Goal: Task Accomplishment & Management: Manage account settings

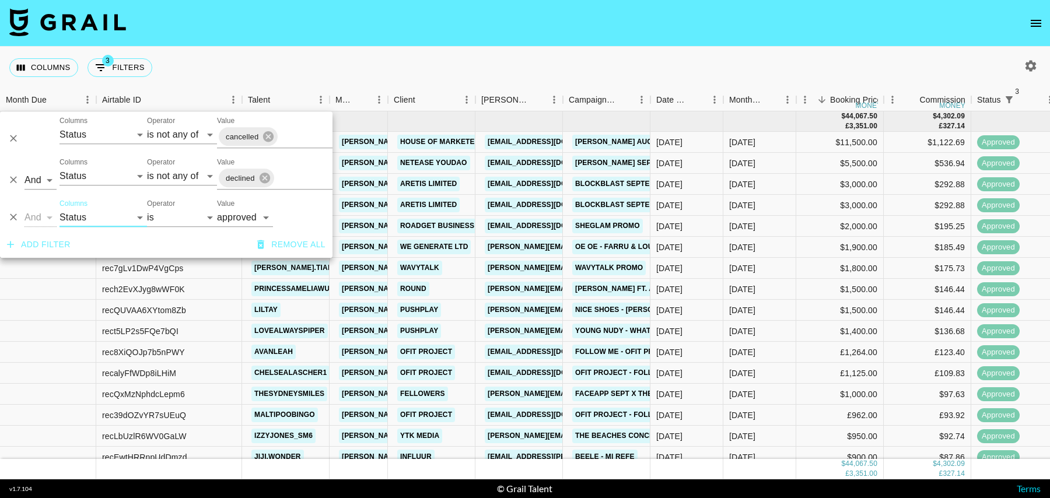
select select "status"
select select "isNotAnyOf"
select select "status"
select select "isNotAnyOf"
select select "status"
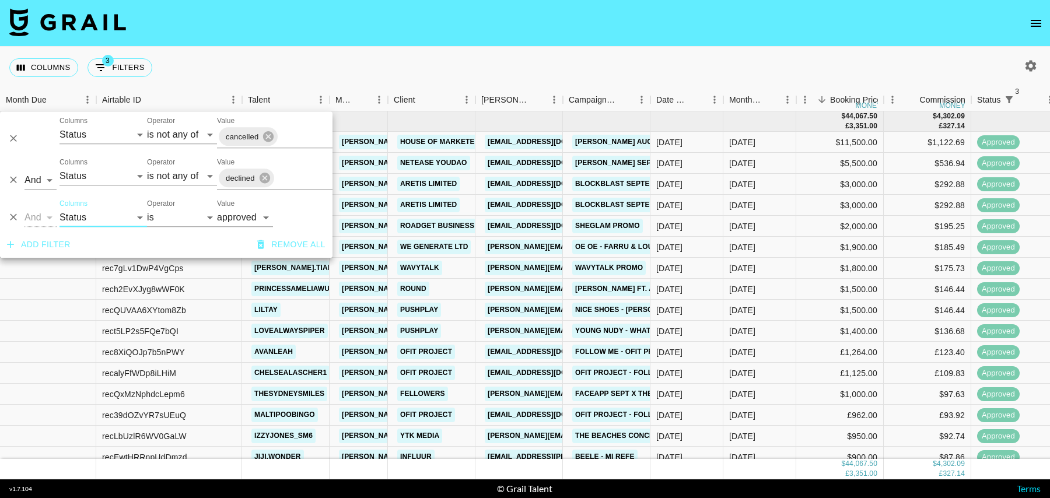
select select "approved"
select select "talentName"
click at [60, 208] on select "Grail Platform ID Airtable ID Talent Manager Client [PERSON_NAME] Campaign (Typ…" at bounding box center [104, 217] width 88 height 19
select select "contains"
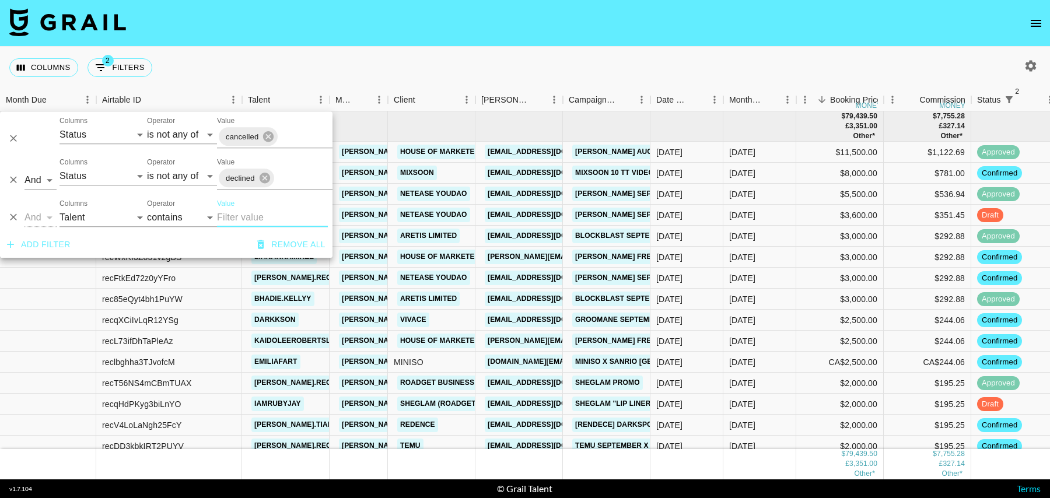
click at [256, 219] on input "Value" at bounding box center [272, 217] width 111 height 19
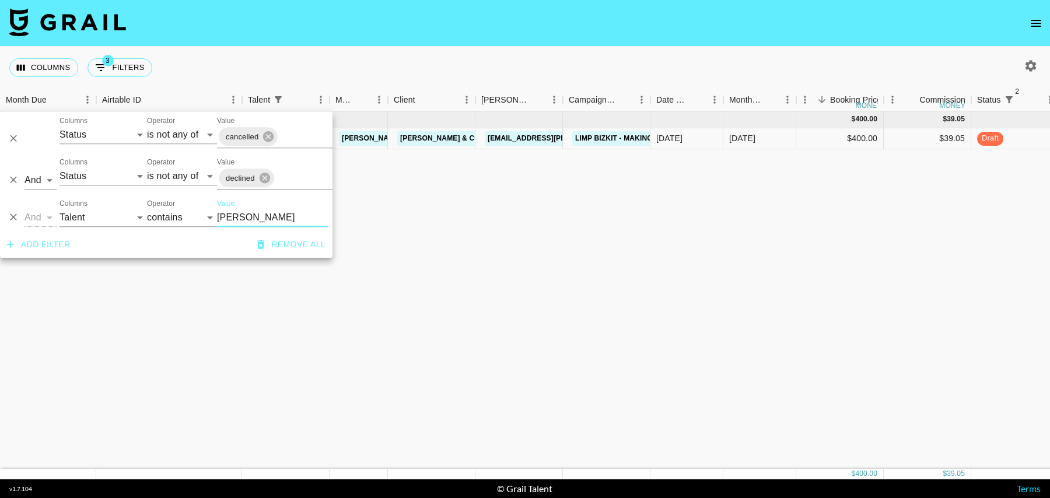
type input "[PERSON_NAME]"
click at [829, 139] on div "$400.00" at bounding box center [840, 138] width 88 height 21
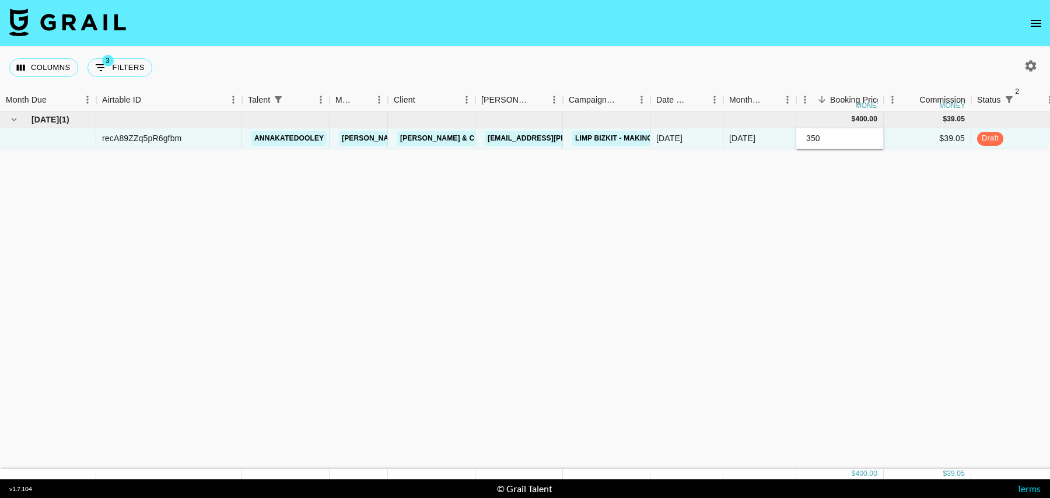
type input "350"
click at [929, 133] on div "$39.05" at bounding box center [928, 138] width 88 height 21
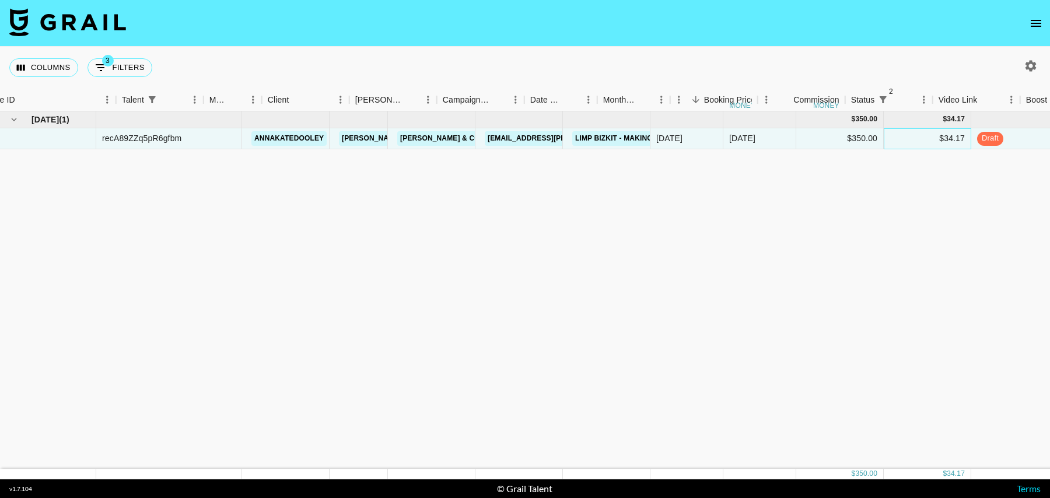
scroll to position [0, 843]
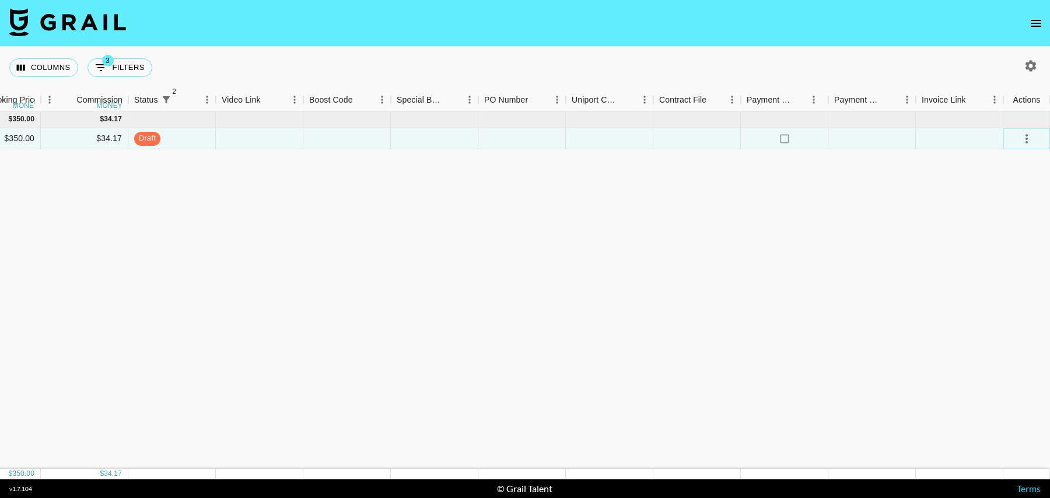
click at [1033, 142] on icon "select merge strategy" at bounding box center [1027, 139] width 14 height 14
click at [269, 130] on div at bounding box center [260, 138] width 88 height 21
type input "[URL][DOMAIN_NAME]"
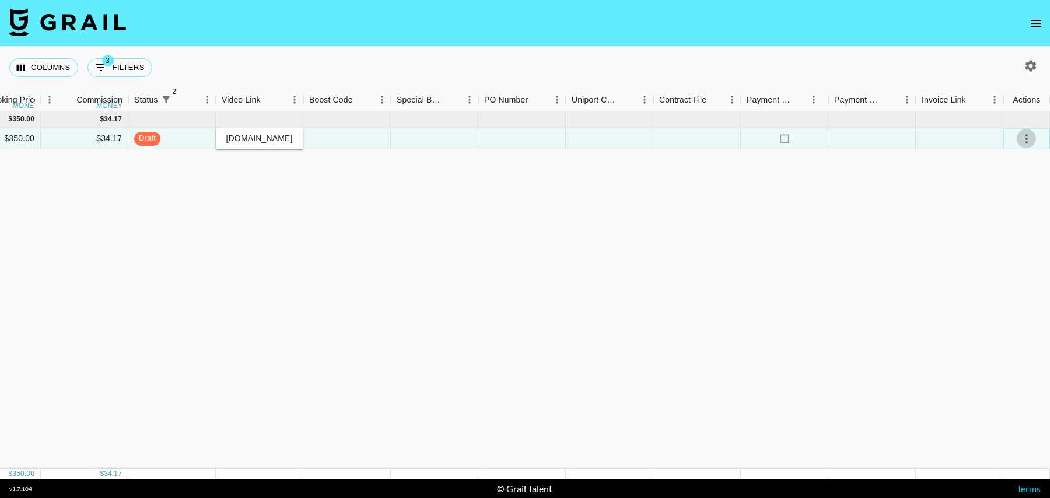
click at [1025, 136] on icon "select merge strategy" at bounding box center [1027, 139] width 14 height 14
click at [993, 251] on div "Approve" at bounding box center [1002, 247] width 36 height 14
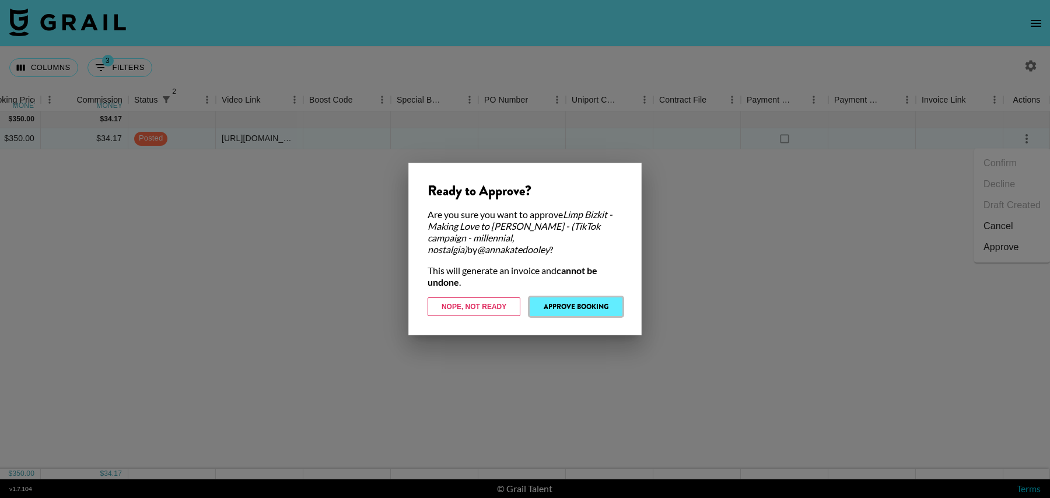
click at [579, 305] on button "Approve Booking" at bounding box center [576, 307] width 93 height 19
